Goal: Transaction & Acquisition: Purchase product/service

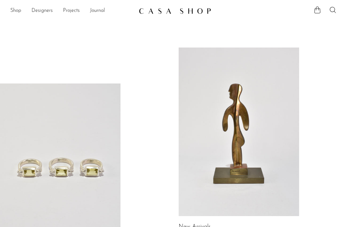
click at [16, 13] on link "Shop" at bounding box center [15, 11] width 11 height 8
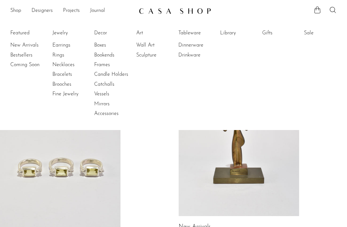
click at [54, 48] on link "Earrings" at bounding box center [76, 45] width 48 height 7
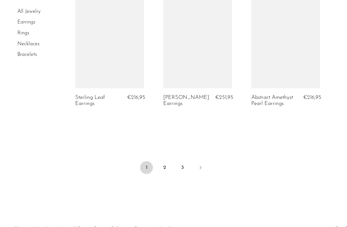
scroll to position [1537, 0]
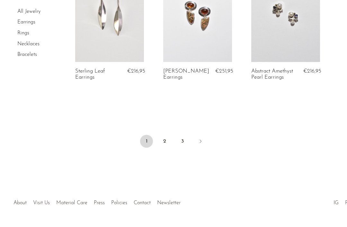
click at [167, 140] on link "2" at bounding box center [164, 141] width 13 height 13
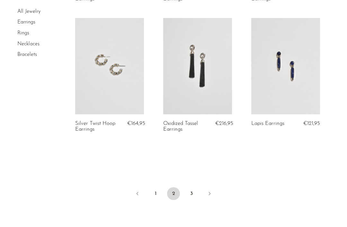
scroll to position [1490, 0]
click at [198, 191] on link "3" at bounding box center [191, 193] width 13 height 13
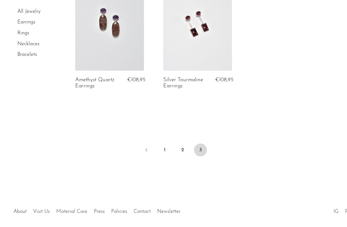
scroll to position [749, 0]
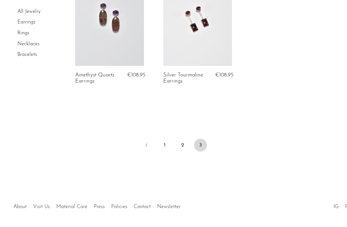
click at [185, 141] on link "2" at bounding box center [182, 145] width 13 height 13
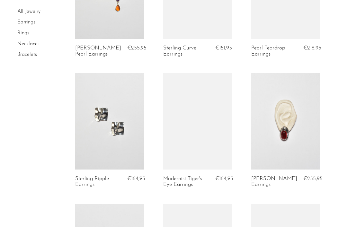
scroll to position [656, 0]
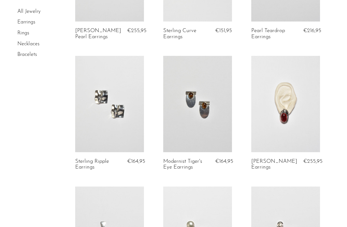
click at [225, 135] on link at bounding box center [197, 104] width 69 height 96
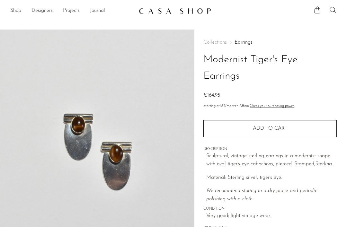
click at [10, 5] on section "Shop Featured New Arrivals Bestsellers Coming Soon Jewelry Jewelry All Earrings…" at bounding box center [173, 8] width 347 height 17
click at [13, 12] on link "Shop" at bounding box center [15, 11] width 11 height 8
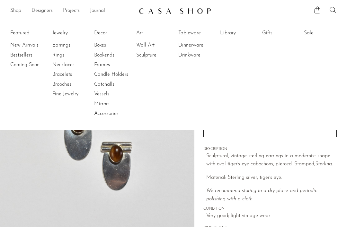
click at [53, 74] on link "Bracelets" at bounding box center [76, 74] width 48 height 7
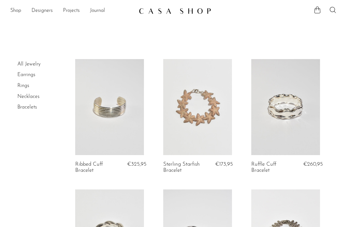
click at [17, 84] on link "Rings" at bounding box center [23, 85] width 12 height 5
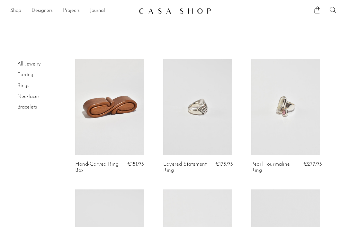
click at [42, 12] on link "Designers" at bounding box center [42, 11] width 21 height 8
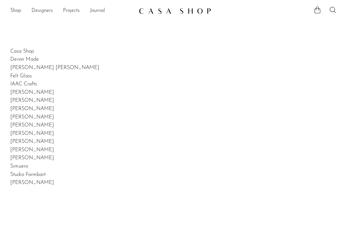
click at [15, 11] on link "Shop" at bounding box center [15, 11] width 11 height 8
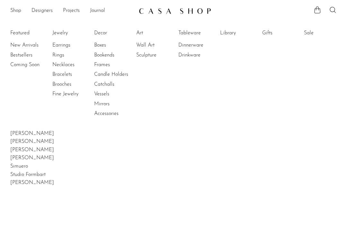
click at [94, 54] on link "Rings" at bounding box center [76, 55] width 48 height 7
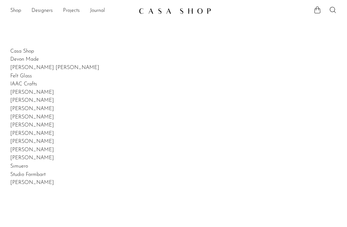
click at [22, 6] on ul "Shop Featured New Arrivals Bestsellers Coming Soon Jewelry Jewelry All Earrings…" at bounding box center [71, 10] width 123 height 11
click at [21, 10] on link "Shop" at bounding box center [15, 11] width 11 height 8
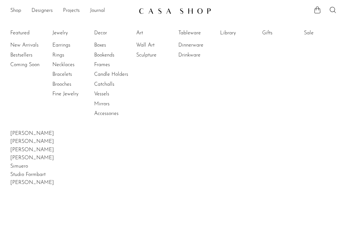
click at [100, 54] on link "Bookends" at bounding box center [118, 55] width 48 height 7
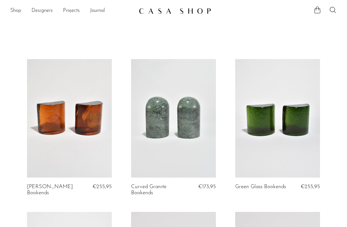
click at [13, 9] on link "Shop" at bounding box center [15, 11] width 11 height 8
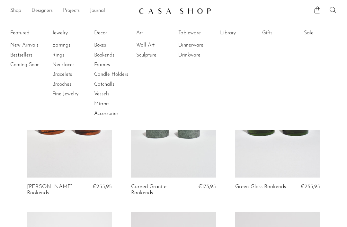
click at [100, 66] on link "Frames" at bounding box center [118, 64] width 48 height 7
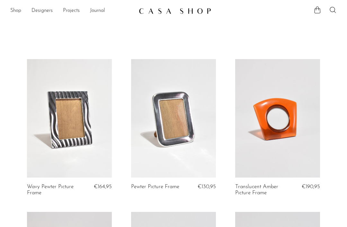
click at [17, 5] on li "Shop Featured New Arrivals Bestsellers Coming Soon Jewelry Jewelry All Earrings…" at bounding box center [15, 10] width 11 height 11
click at [20, 11] on link "Shop" at bounding box center [15, 11] width 11 height 8
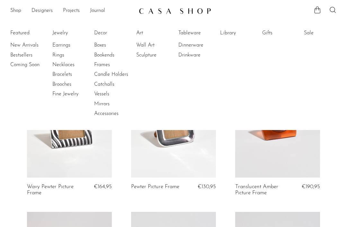
click at [101, 111] on link "Accessories" at bounding box center [118, 113] width 48 height 7
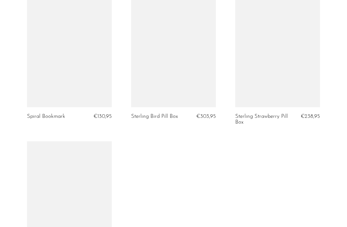
scroll to position [1450, 0]
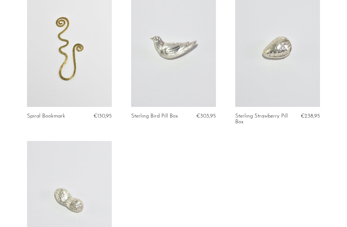
click at [309, 88] on link at bounding box center [277, 47] width 85 height 119
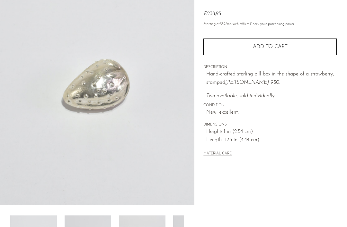
scroll to position [58, 0]
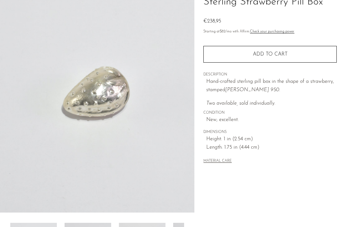
click at [151, 111] on img at bounding box center [97, 92] width 195 height 241
